Goal: Information Seeking & Learning: Learn about a topic

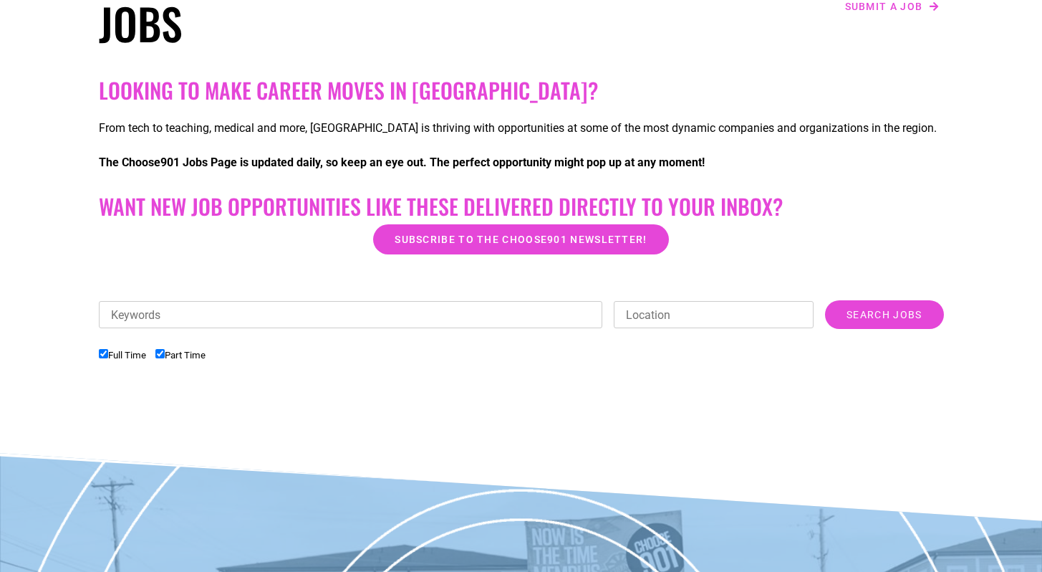
scroll to position [168, 0]
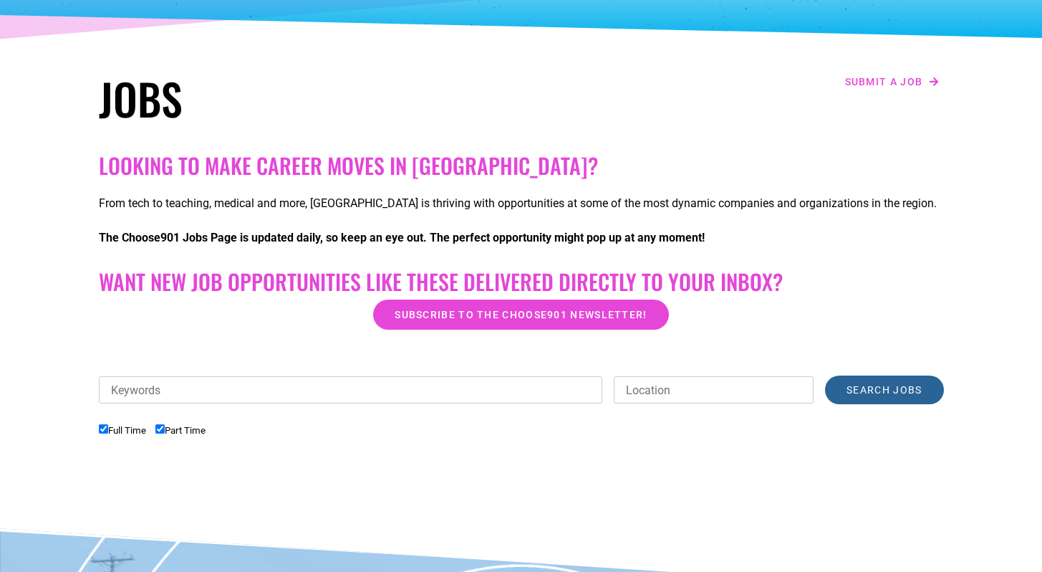
drag, startPoint x: 861, startPoint y: 430, endPoint x: 867, endPoint y: 435, distance: 7.6
click at [865, 418] on div "Keywords Location Category Administrative Communication Counseling Creative Cus…" at bounding box center [521, 396] width 845 height 43
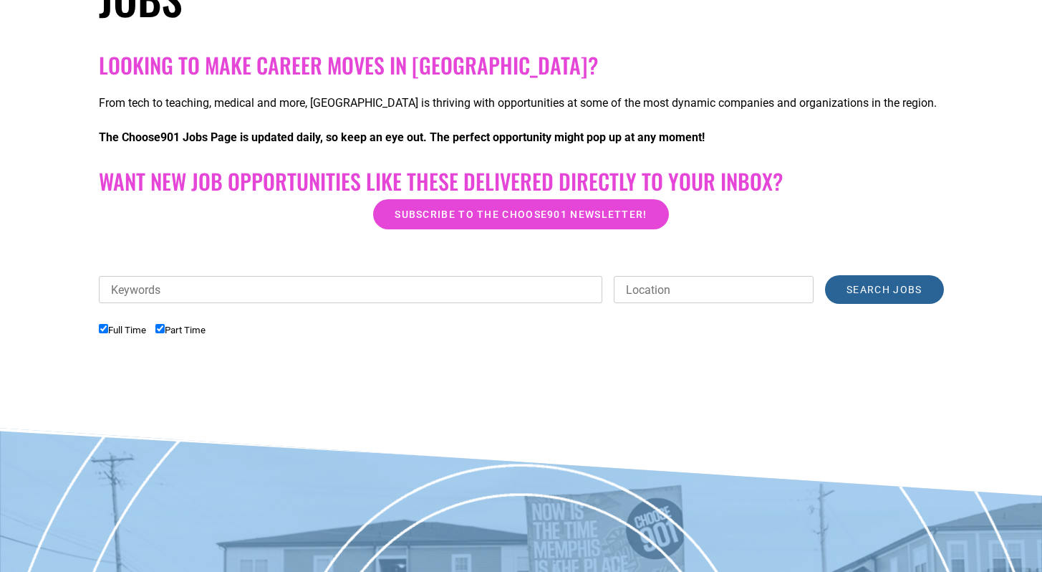
scroll to position [0, 0]
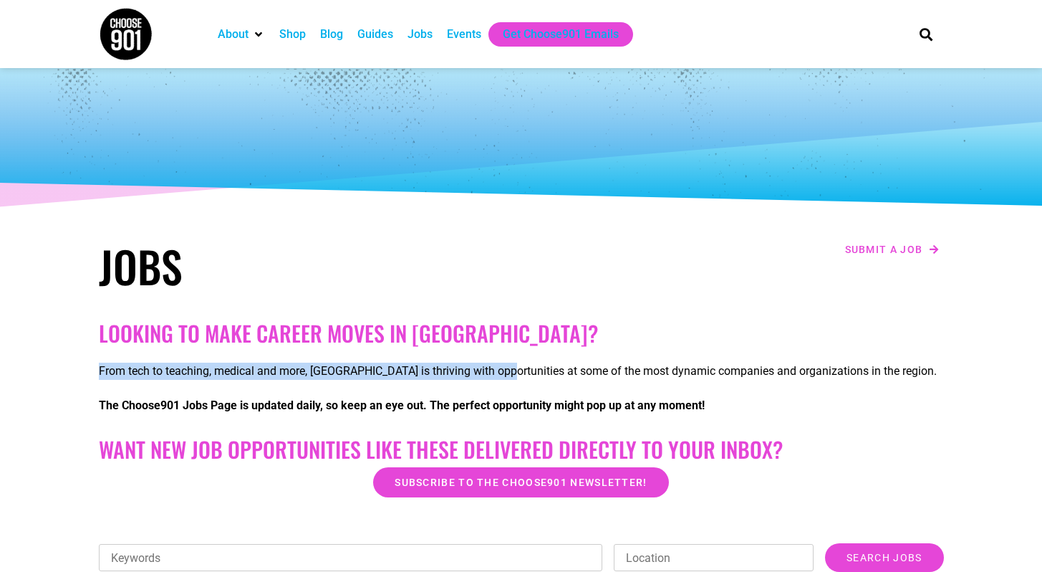
drag, startPoint x: 543, startPoint y: 357, endPoint x: 829, endPoint y: 322, distance: 288.7
click at [554, 354] on div "From tech to teaching, medical and more, [GEOGRAPHIC_DATA] is thriving with opp…" at bounding box center [521, 391] width 845 height 80
click at [826, 349] on div "Looking to make career moves in [GEOGRAPHIC_DATA]? From tech to teaching, medic…" at bounding box center [522, 514] width 860 height 403
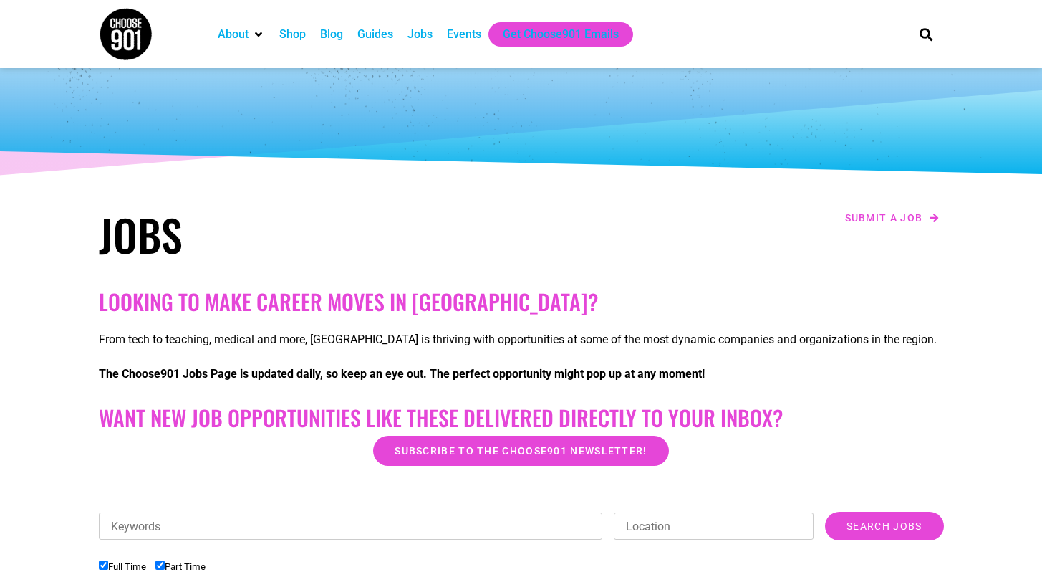
scroll to position [160, 0]
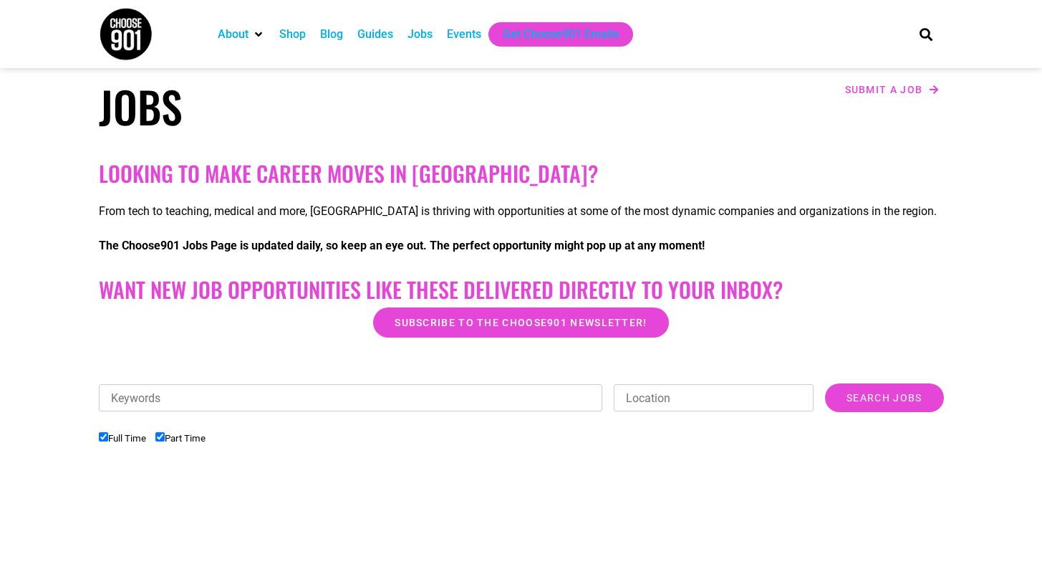
click at [727, 384] on input "Location" at bounding box center [714, 397] width 200 height 27
type input "[GEOGRAPHIC_DATA]"
click at [918, 401] on input "Search Jobs" at bounding box center [884, 397] width 118 height 29
click at [898, 388] on input "Search Jobs" at bounding box center [884, 397] width 118 height 29
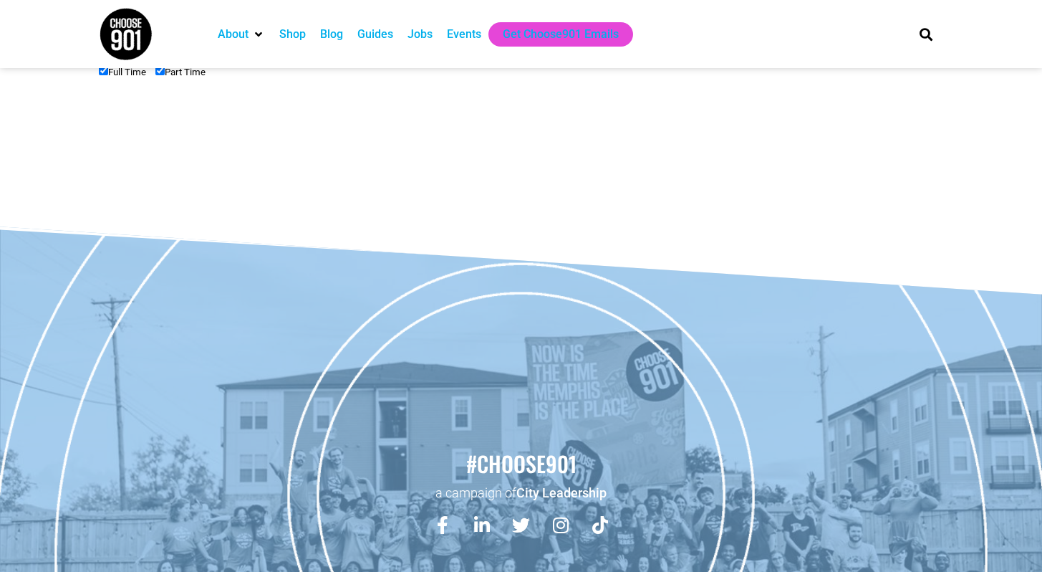
scroll to position [0, 0]
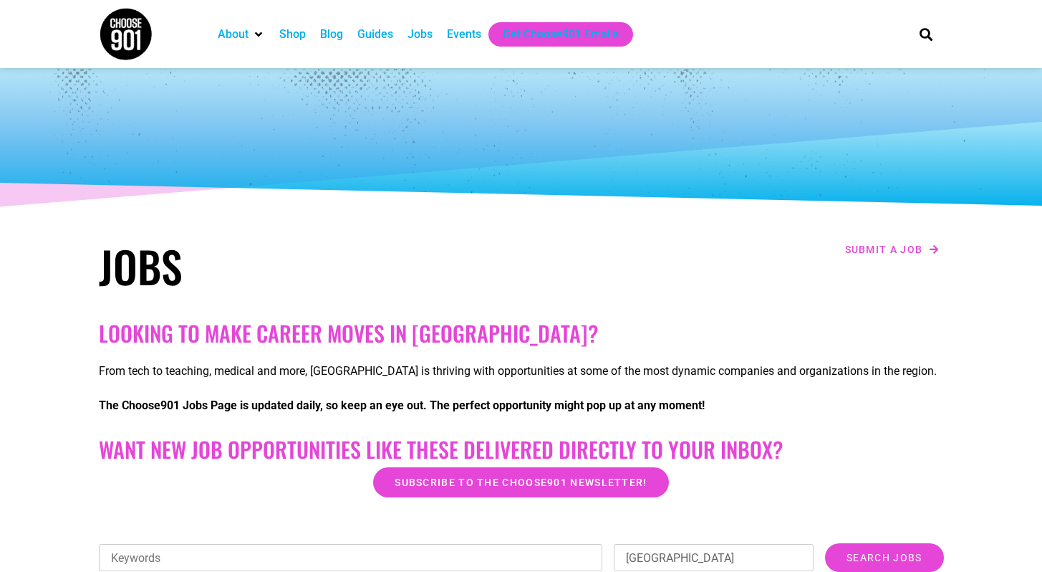
click at [427, 37] on div "Jobs" at bounding box center [420, 34] width 25 height 17
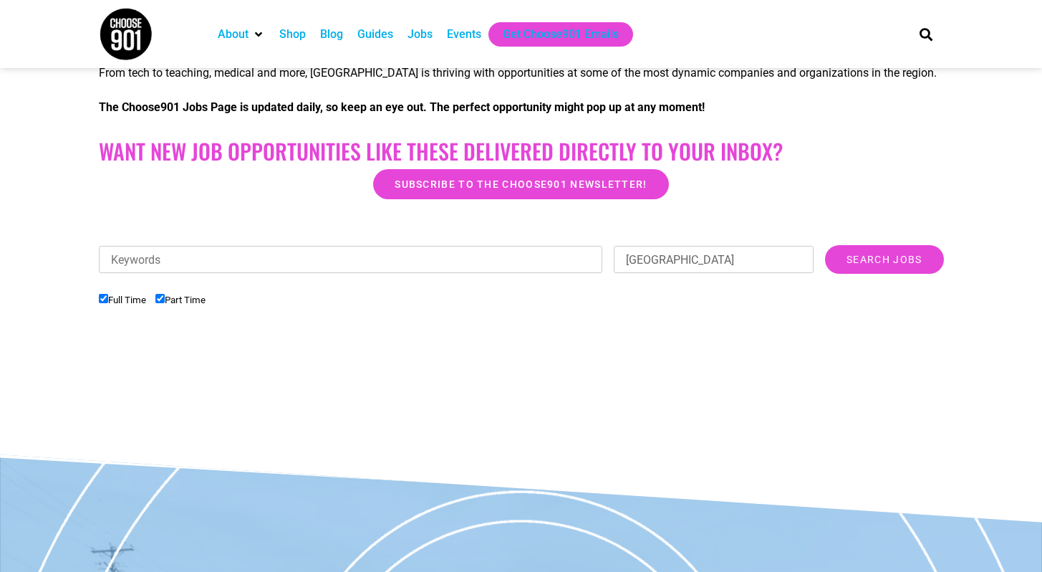
scroll to position [297, 0]
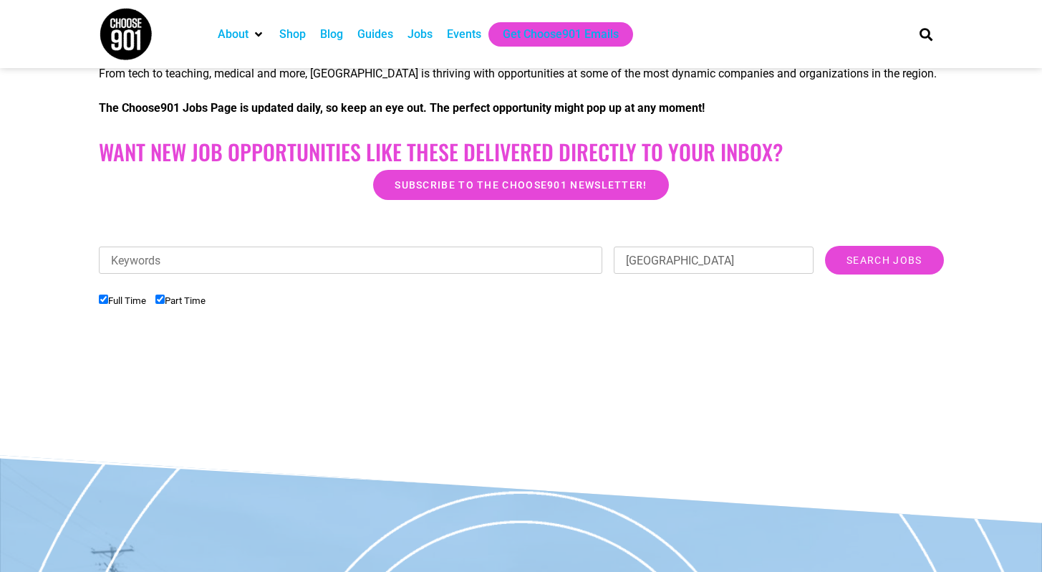
click at [160, 296] on input "Part Time" at bounding box center [159, 298] width 9 height 9
click at [155, 299] on li "Full Time" at bounding box center [127, 301] width 57 height 24
drag, startPoint x: 162, startPoint y: 299, endPoint x: 190, endPoint y: 299, distance: 27.9
click at [162, 299] on input "Part Time" at bounding box center [159, 298] width 9 height 9
checkbox input "true"
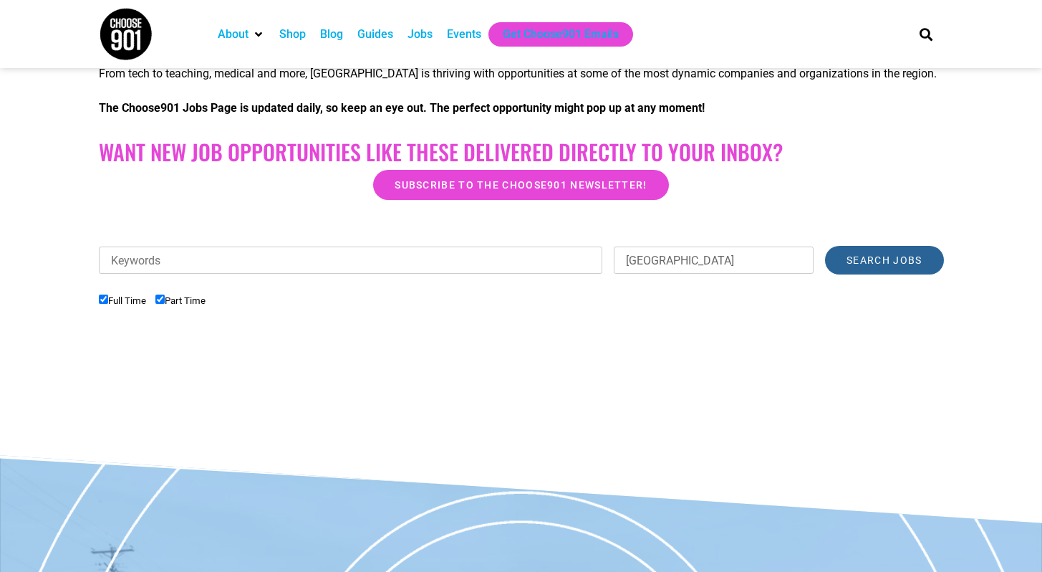
click at [846, 272] on input "Search Jobs" at bounding box center [884, 260] width 118 height 29
drag, startPoint x: 712, startPoint y: 254, endPoint x: 609, endPoint y: 263, distance: 103.6
click at [609, 263] on div "Location memphis" at bounding box center [711, 259] width 206 height 27
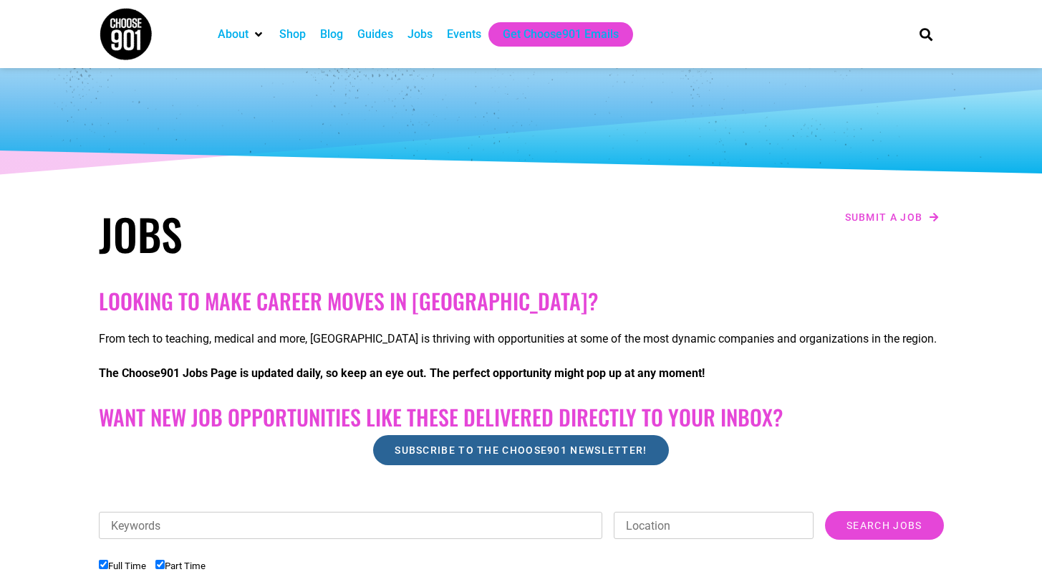
click at [572, 456] on link "Subscribe to the Choose901 newsletter!" at bounding box center [520, 450] width 295 height 30
